Goal: Find specific page/section: Find specific page/section

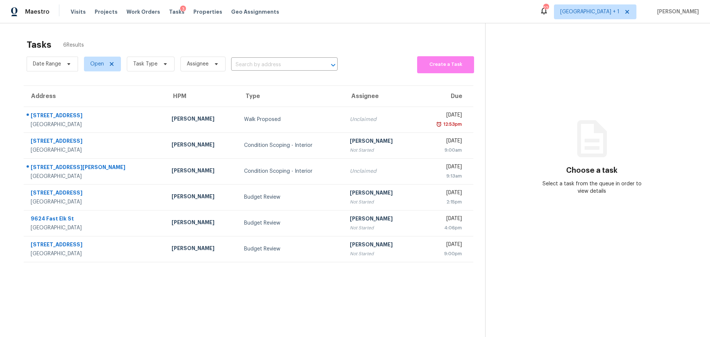
drag, startPoint x: 401, startPoint y: 355, endPoint x: 231, endPoint y: 287, distance: 182.5
click at [231, 287] on section "Tasks 6 Results Date Range Open Task Type Assignee ​ Create a Task Address HPM …" at bounding box center [249, 197] width 474 height 325
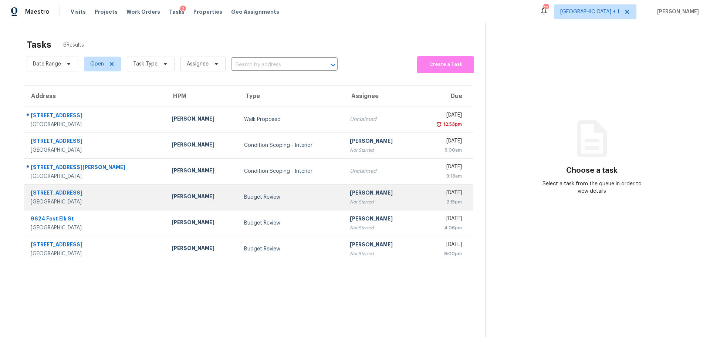
click at [166, 201] on td "[PERSON_NAME]" at bounding box center [202, 197] width 72 height 26
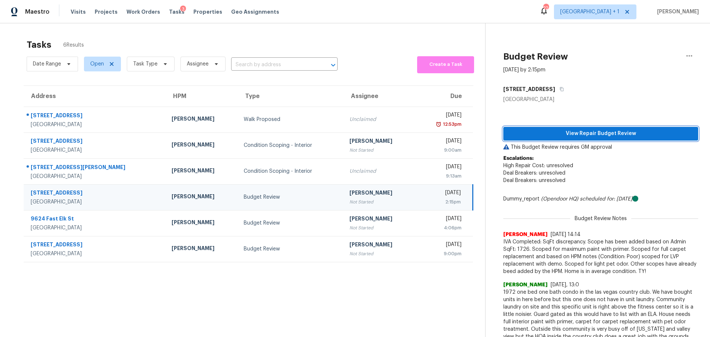
click at [586, 134] on span "View Repair Budget Review" at bounding box center [601, 133] width 183 height 9
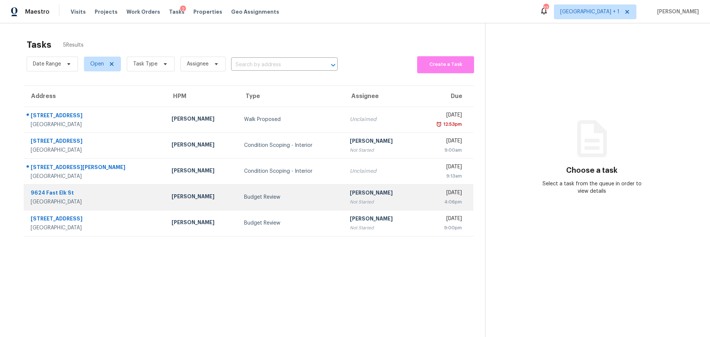
click at [120, 200] on div "[GEOGRAPHIC_DATA]" at bounding box center [95, 201] width 129 height 7
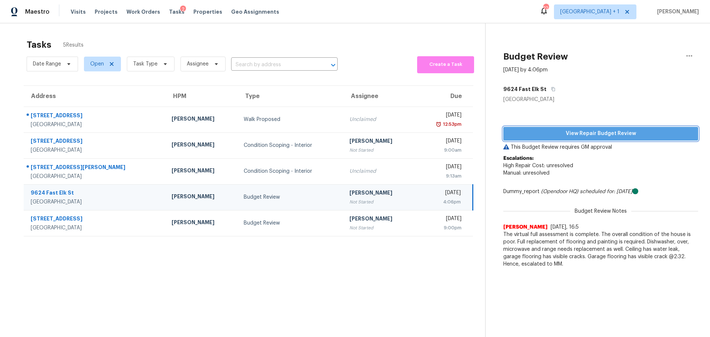
click at [579, 131] on span "View Repair Budget Review" at bounding box center [601, 133] width 183 height 9
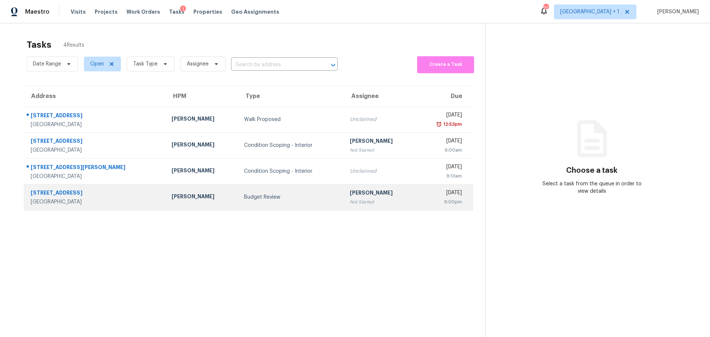
click at [311, 198] on div "Budget Review" at bounding box center [291, 197] width 94 height 7
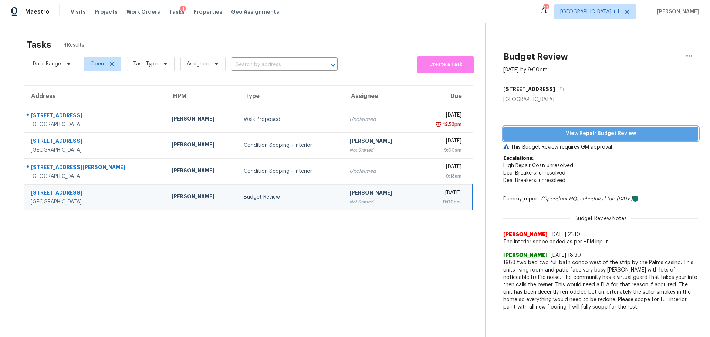
click at [603, 139] on button "View Repair Budget Review" at bounding box center [601, 134] width 195 height 14
